Goal: Information Seeking & Learning: Learn about a topic

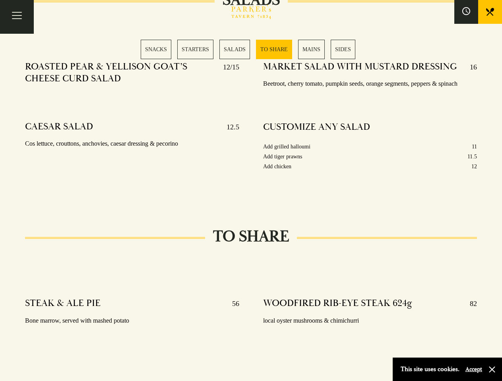
scroll to position [990, 0]
click at [251, 191] on div "MARKET SALAD WITH MUSTARD DRESSING 16 Beetroot, cherry tomato, pumpkin seeds, o…" at bounding box center [370, 126] width 238 height 143
click at [17, 17] on button "Toggle navigation" at bounding box center [17, 17] width 34 height 34
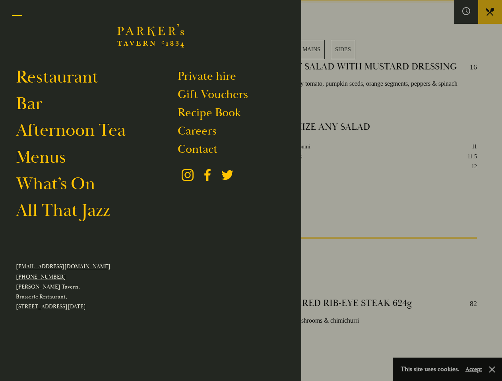
click at [466, 12] on div at bounding box center [251, 190] width 502 height 381
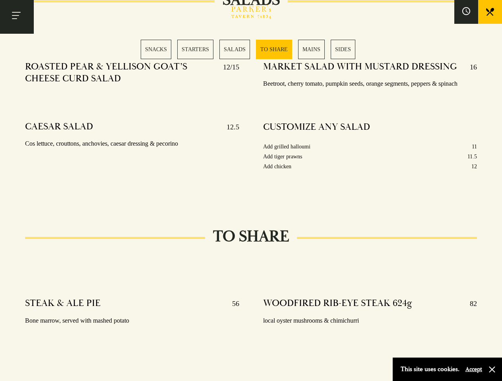
click at [251, 49] on div "SNACKS STARTERS SALADS TO SHARE MAINS SIDES" at bounding box center [251, 49] width 220 height 19
click at [473, 369] on button "Accept" at bounding box center [473, 370] width 17 height 8
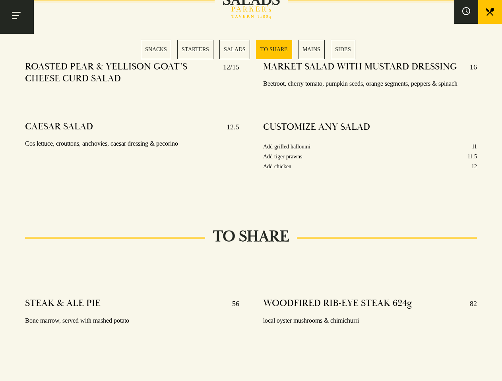
click at [492, 370] on section "SNACKS SELECTION OF OLIVES 5 Manzanilla, kalamata & bella di cerignola 48 HOUR …" at bounding box center [251, 268] width 502 height 1921
